Goal: Task Accomplishment & Management: Manage account settings

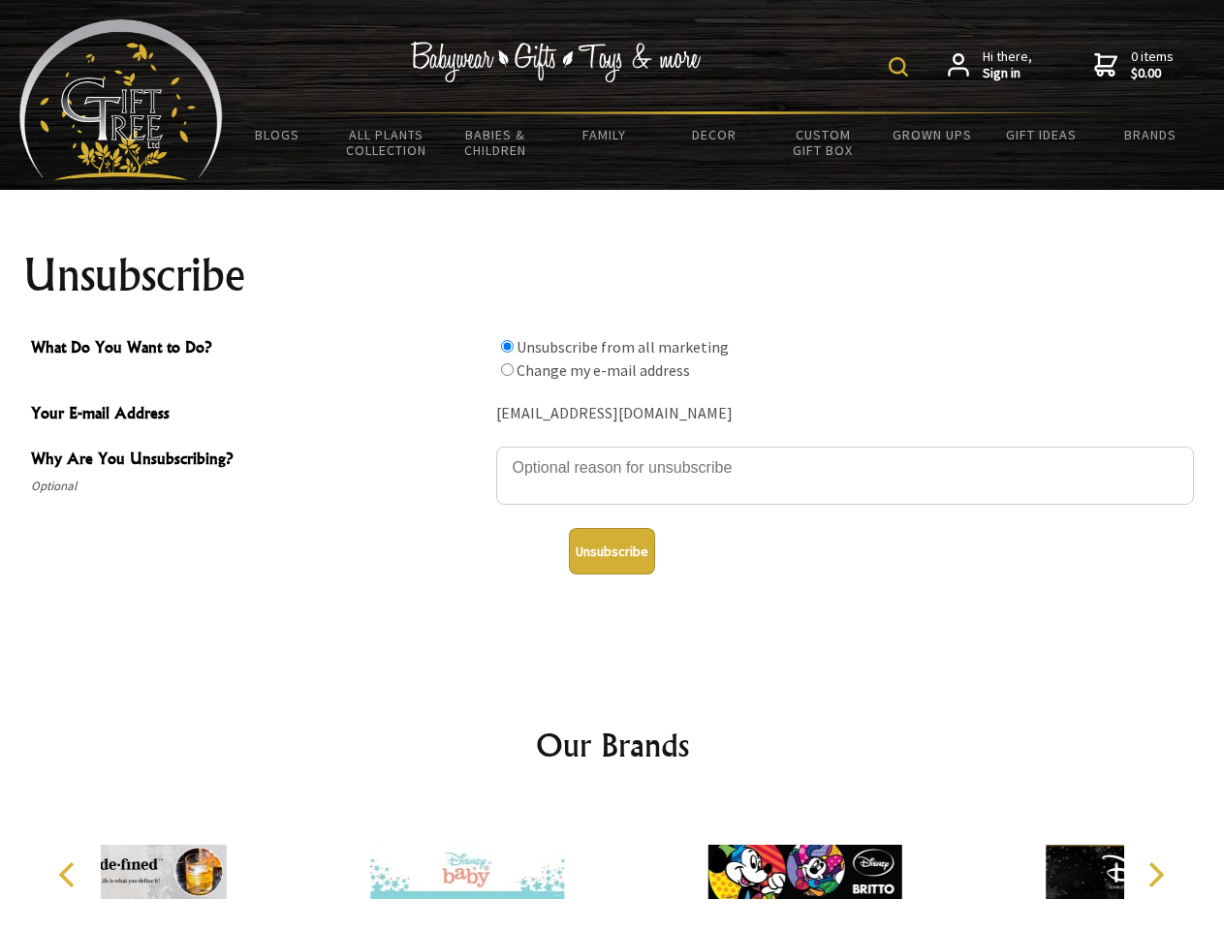
click at [901, 67] on img at bounding box center [897, 66] width 19 height 19
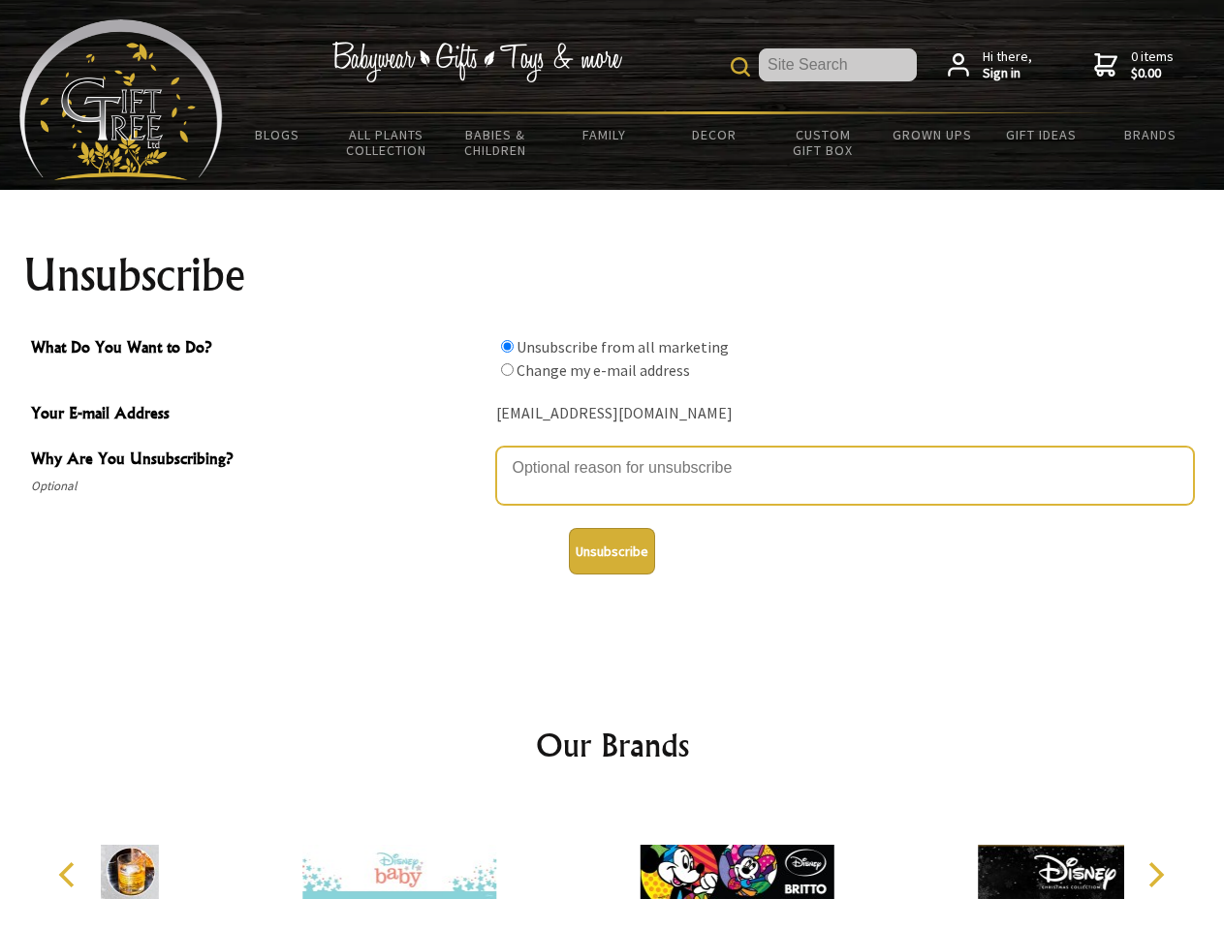
click at [612, 453] on textarea "Why Are You Unsubscribing?" at bounding box center [845, 476] width 698 height 58
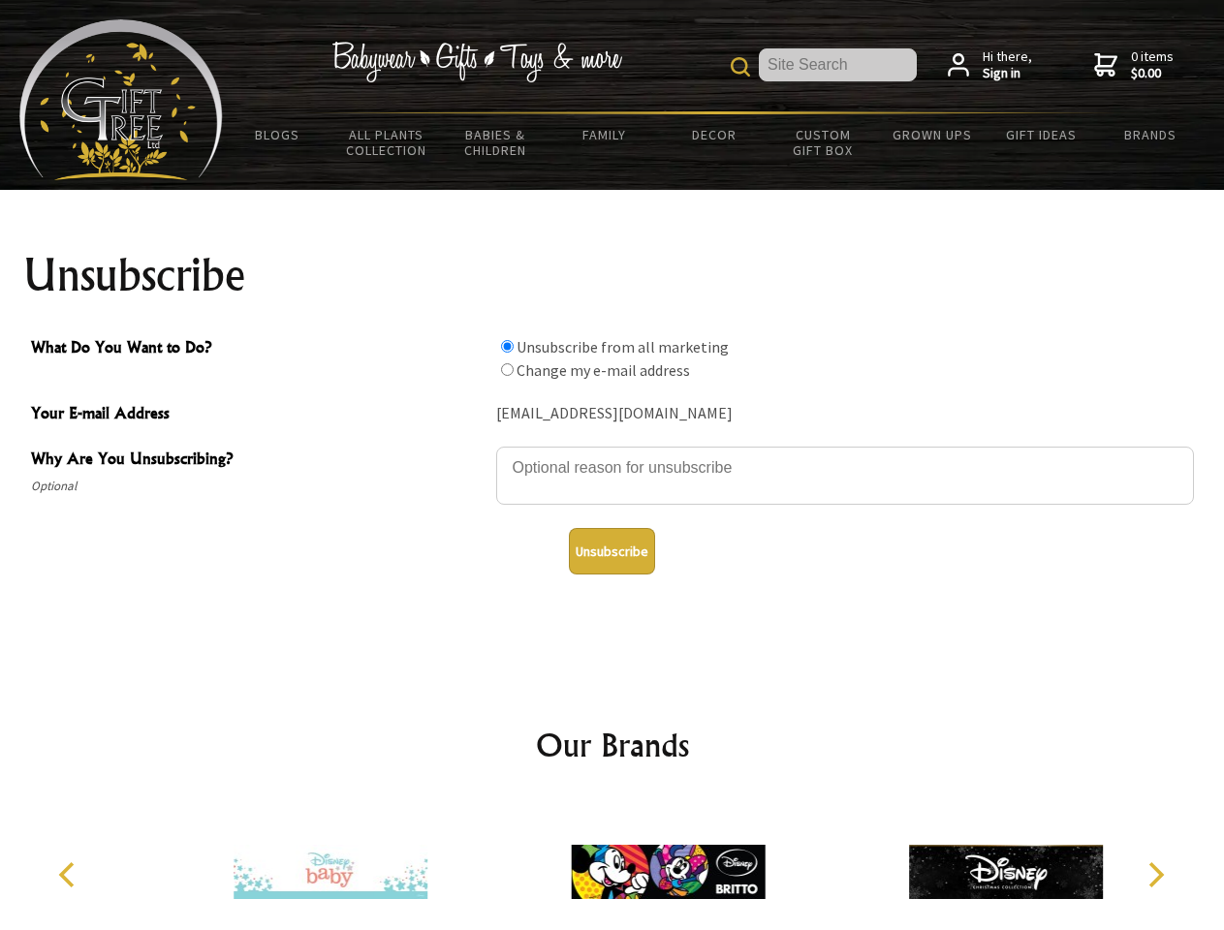
click at [507, 346] on input "What Do You Want to Do?" at bounding box center [507, 346] width 13 height 13
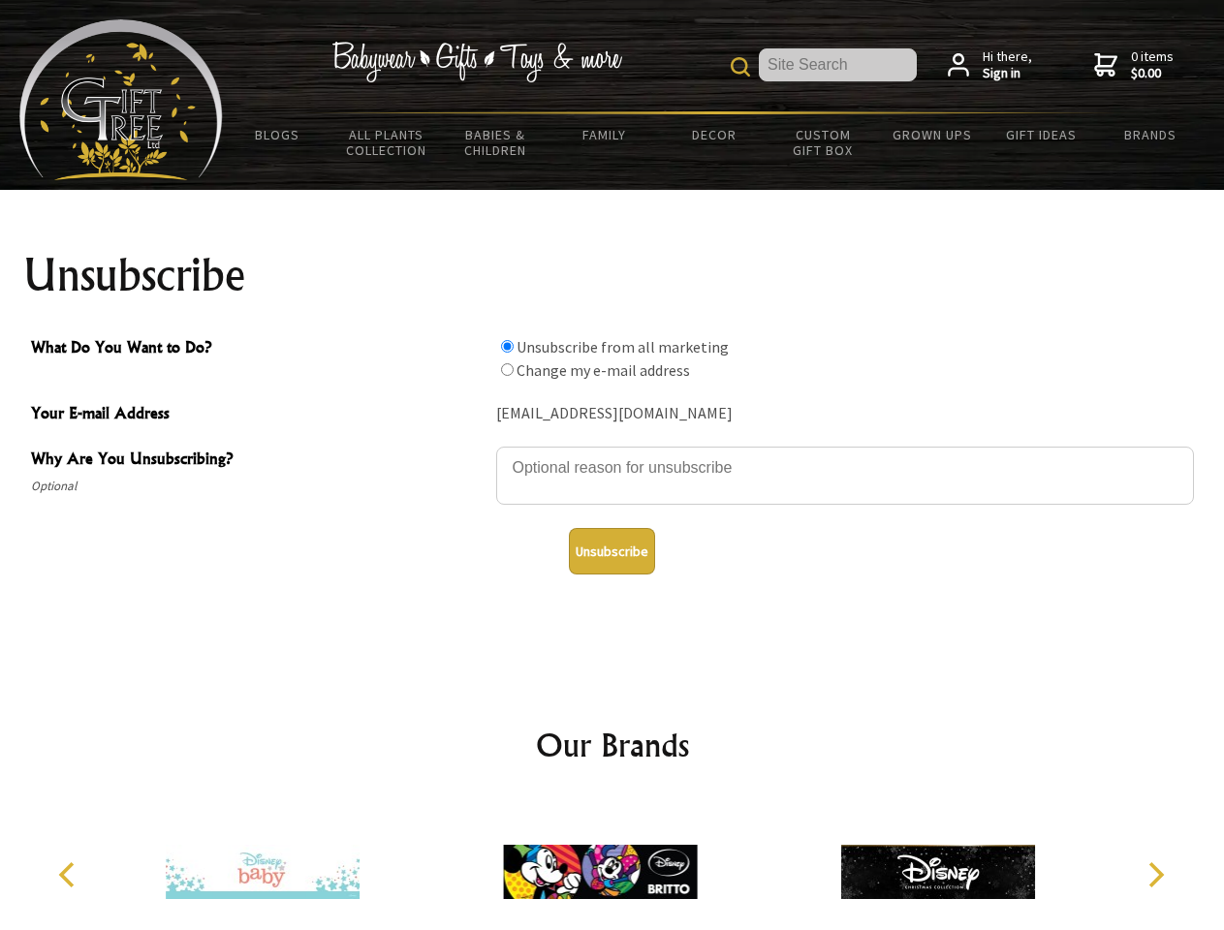
click at [507, 369] on input "What Do You Want to Do?" at bounding box center [507, 369] width 13 height 13
radio input "true"
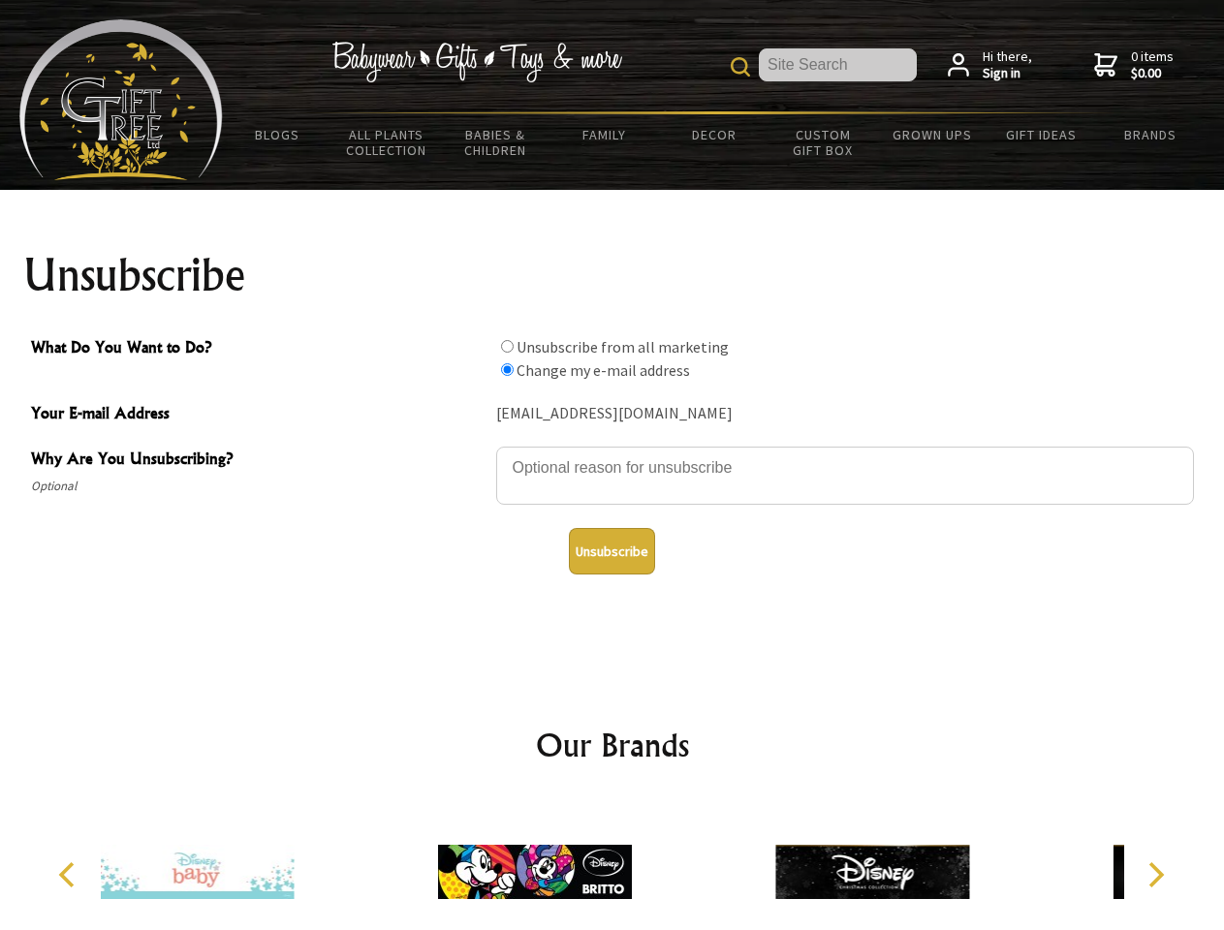
click at [611, 551] on button "Unsubscribe" at bounding box center [612, 551] width 86 height 47
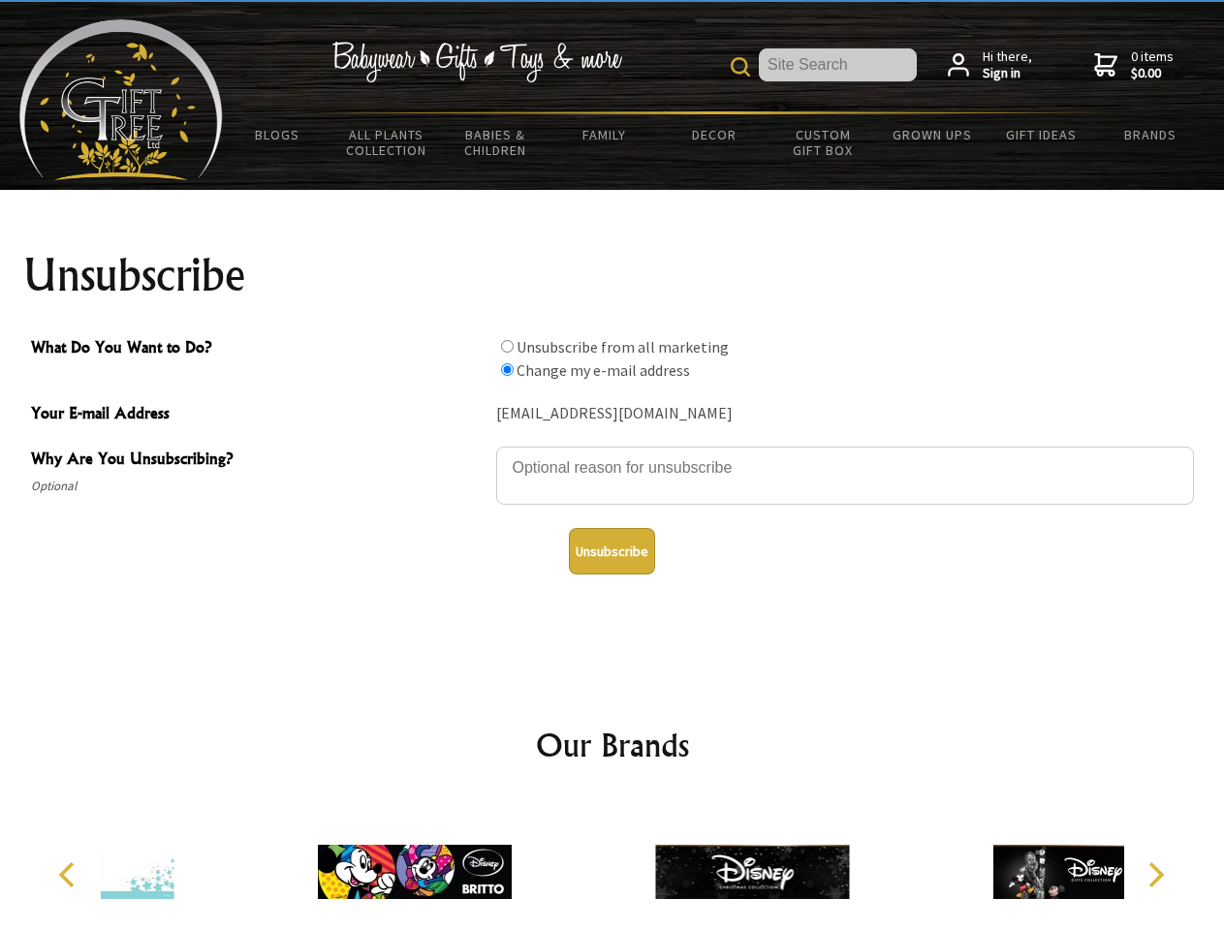
click at [70, 875] on icon "Previous" at bounding box center [68, 874] width 25 height 25
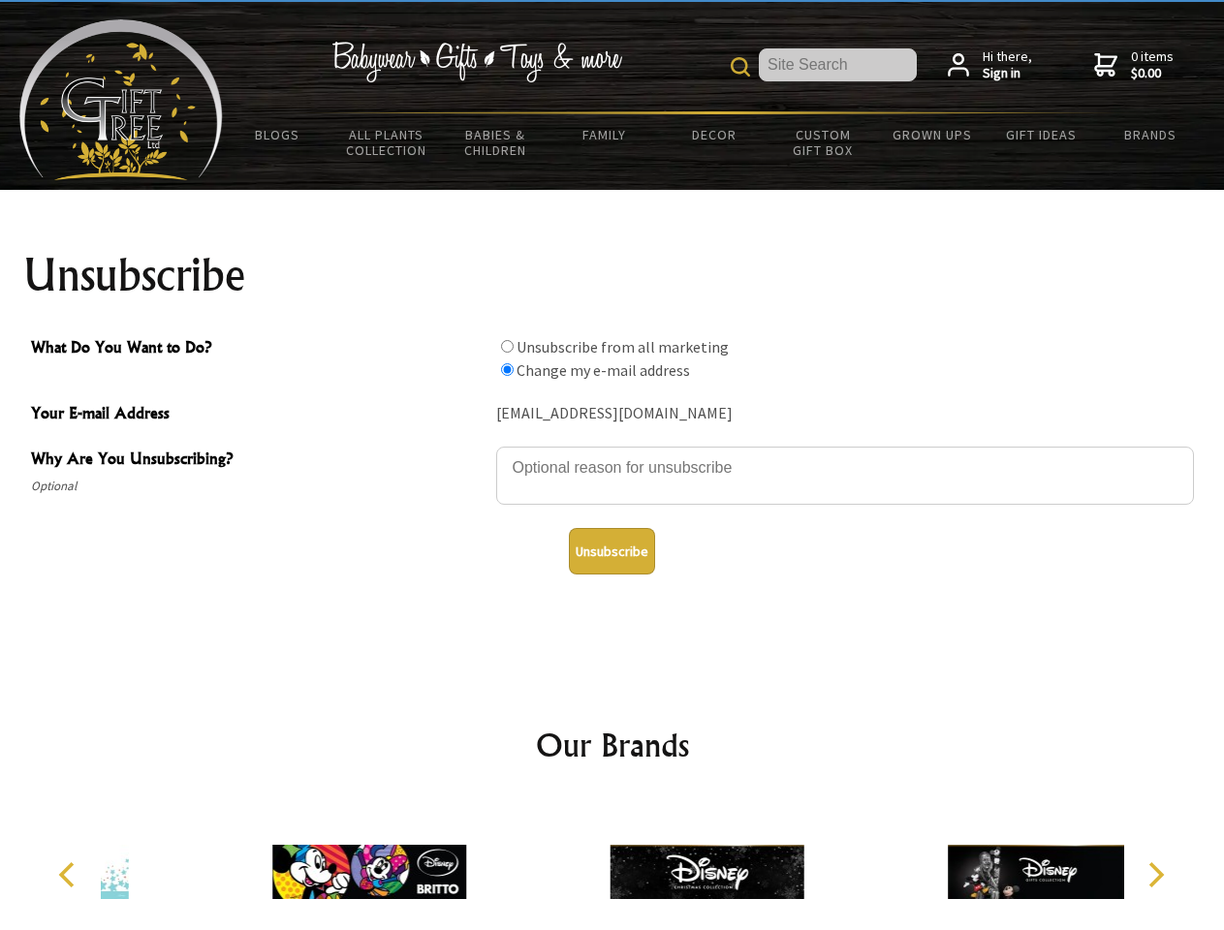
click at [1155, 875] on icon "Next" at bounding box center [1153, 874] width 25 height 25
